Goal: Transaction & Acquisition: Purchase product/service

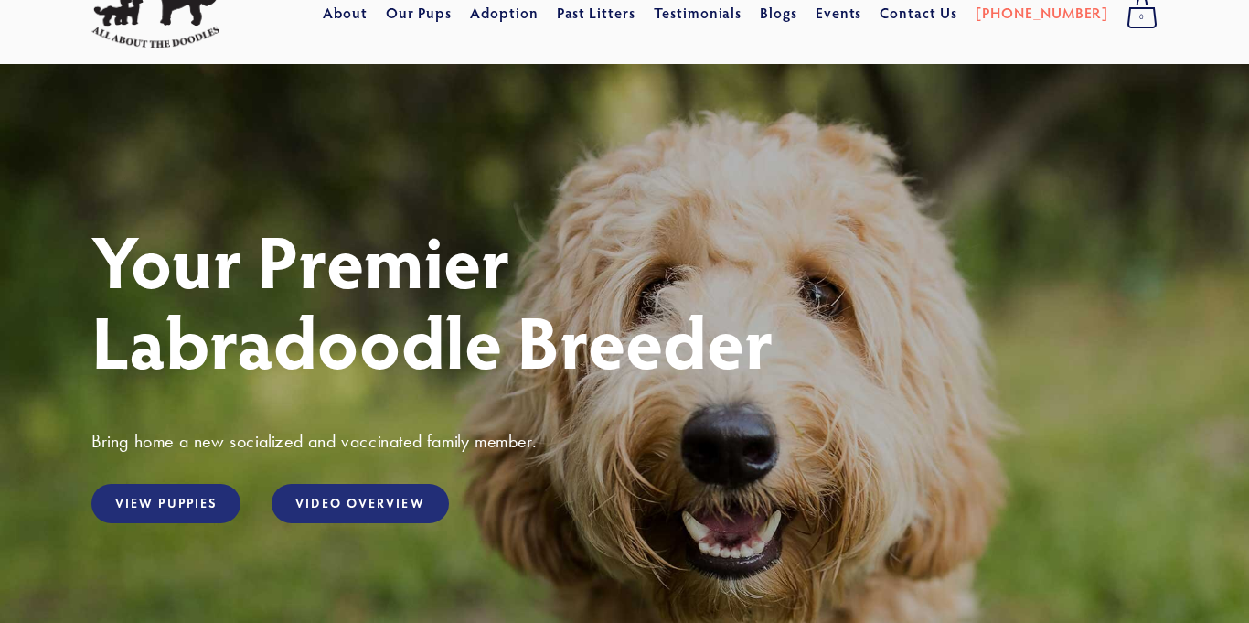
scroll to position [71, 0]
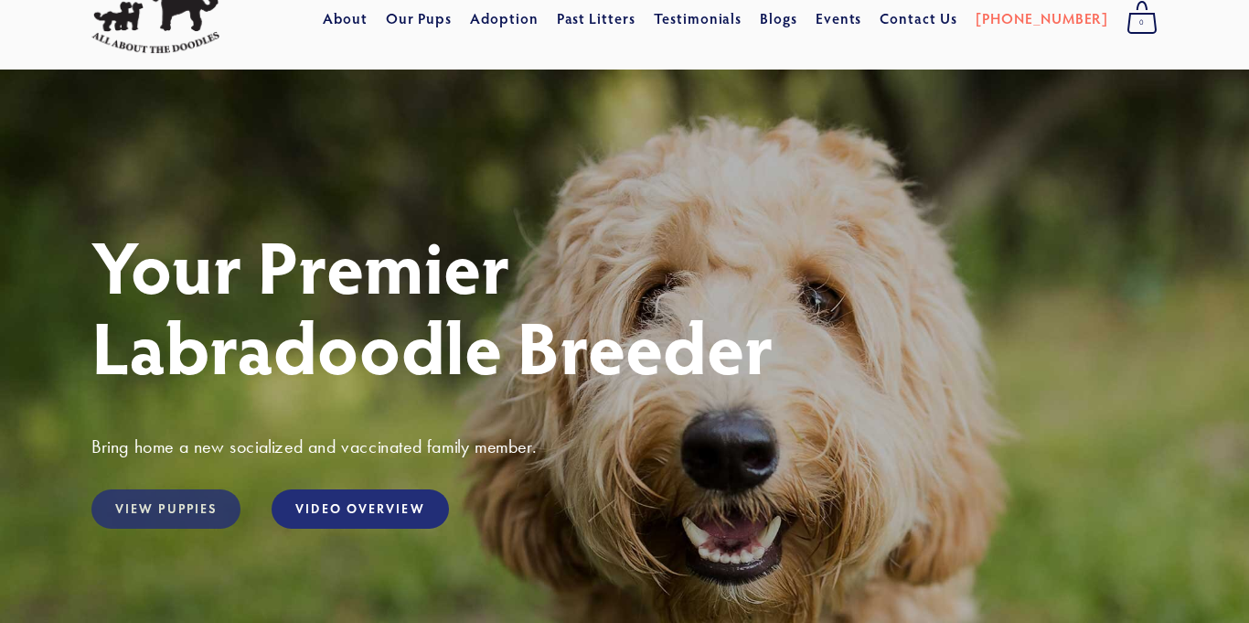
click at [144, 508] on link "View Puppies" at bounding box center [165, 508] width 149 height 39
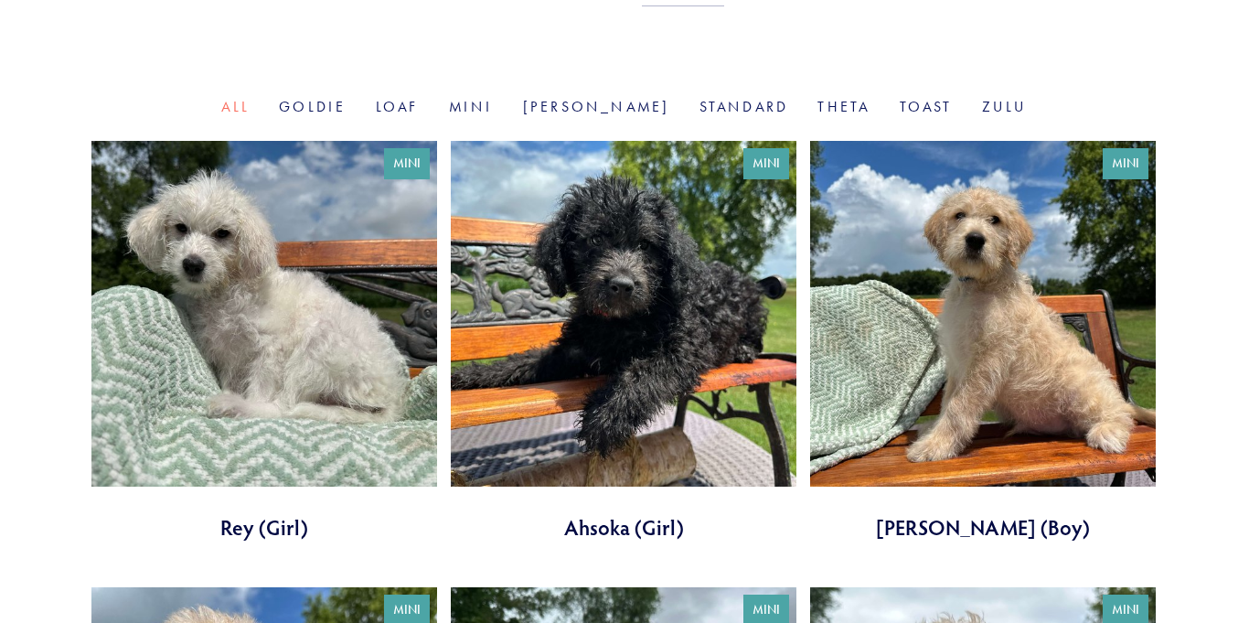
scroll to position [571, 0]
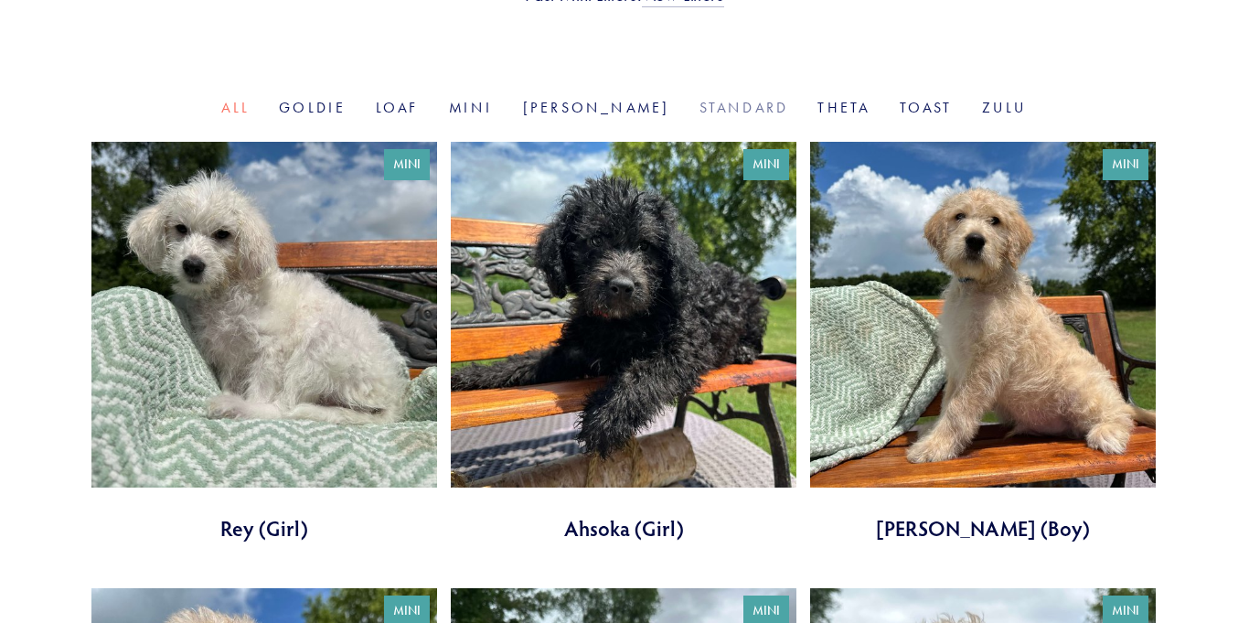
click at [713, 102] on link "Standard" at bounding box center [745, 107] width 90 height 17
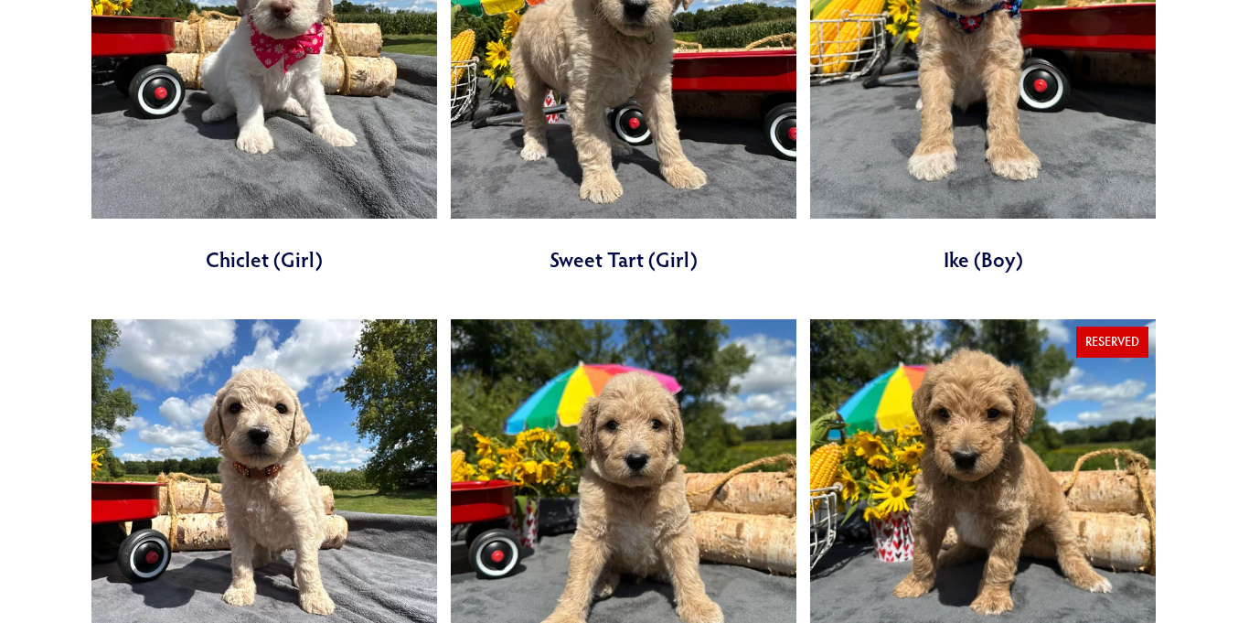
scroll to position [841, 0]
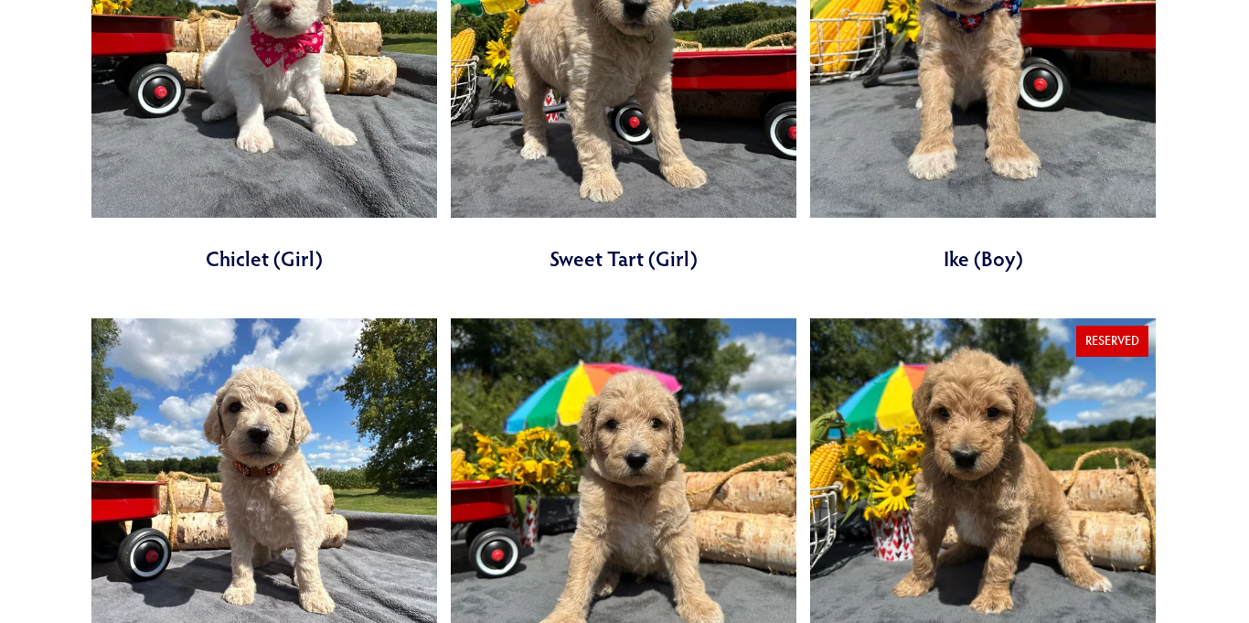
click at [668, 477] on link at bounding box center [624, 518] width 346 height 401
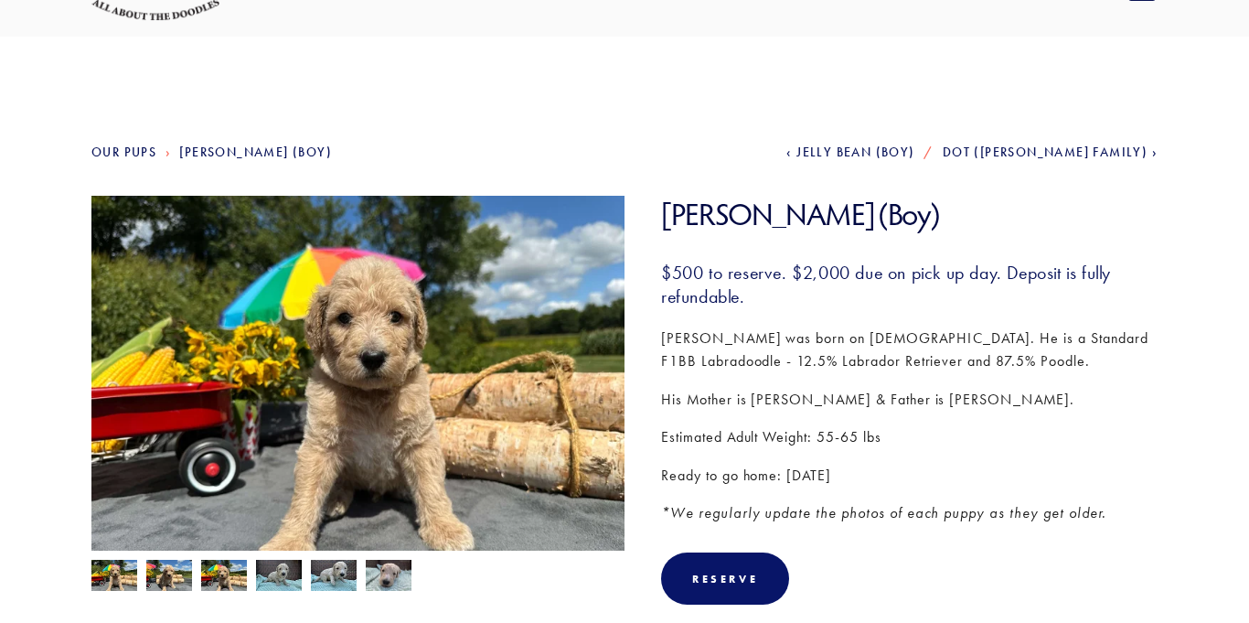
scroll to position [101, 0]
